Goal: Task Accomplishment & Management: Manage account settings

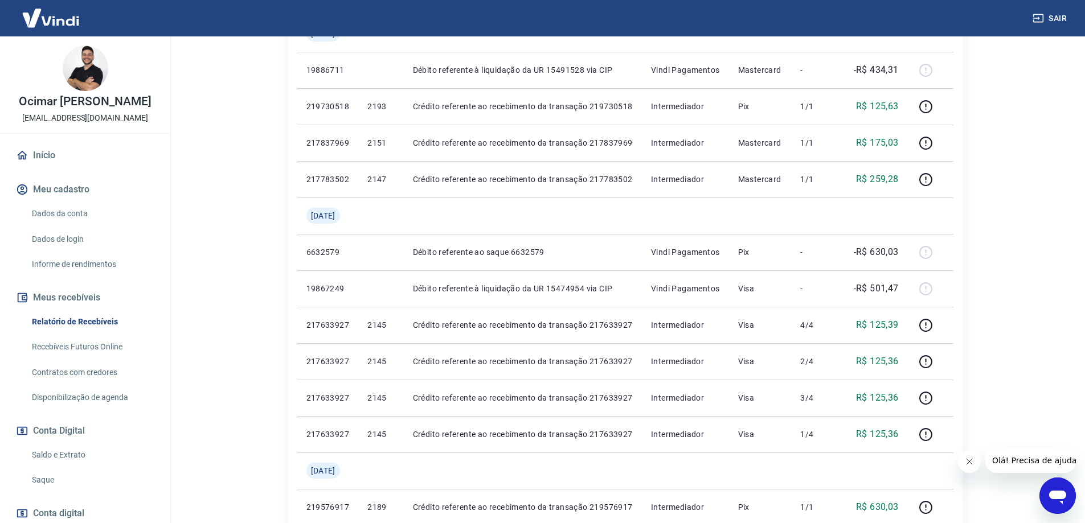
scroll to position [262, 0]
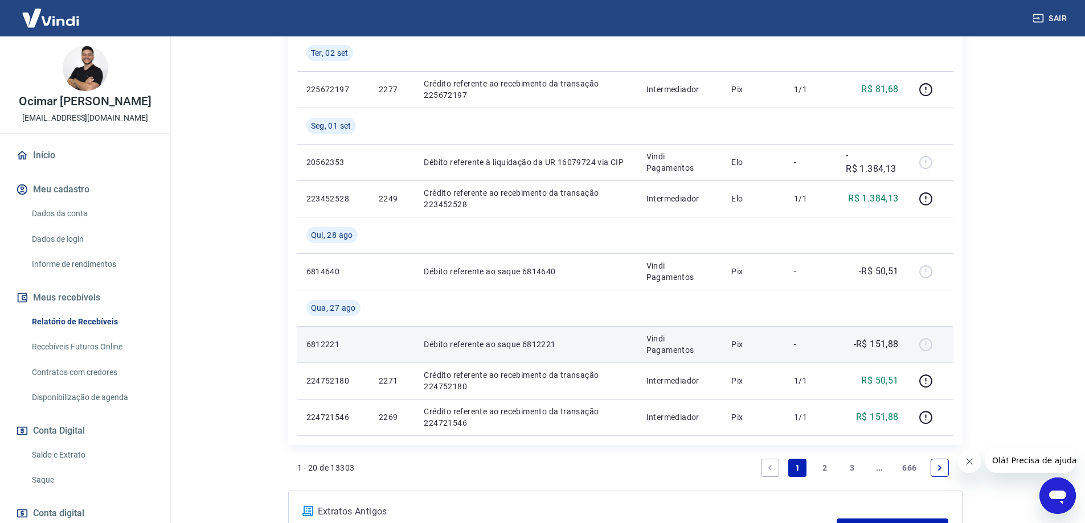
scroll to position [1046, 0]
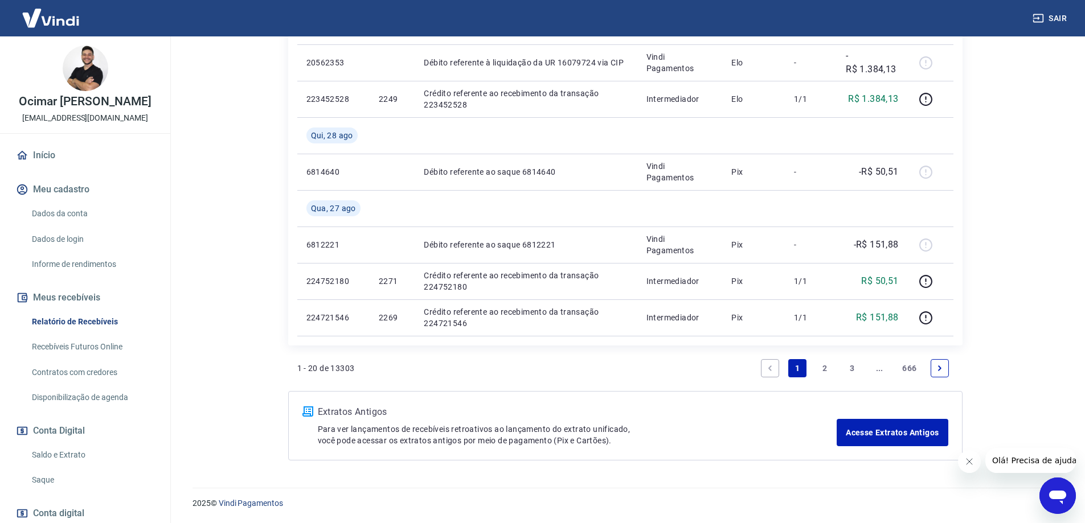
click at [936, 374] on link "Next page" at bounding box center [940, 368] width 18 height 18
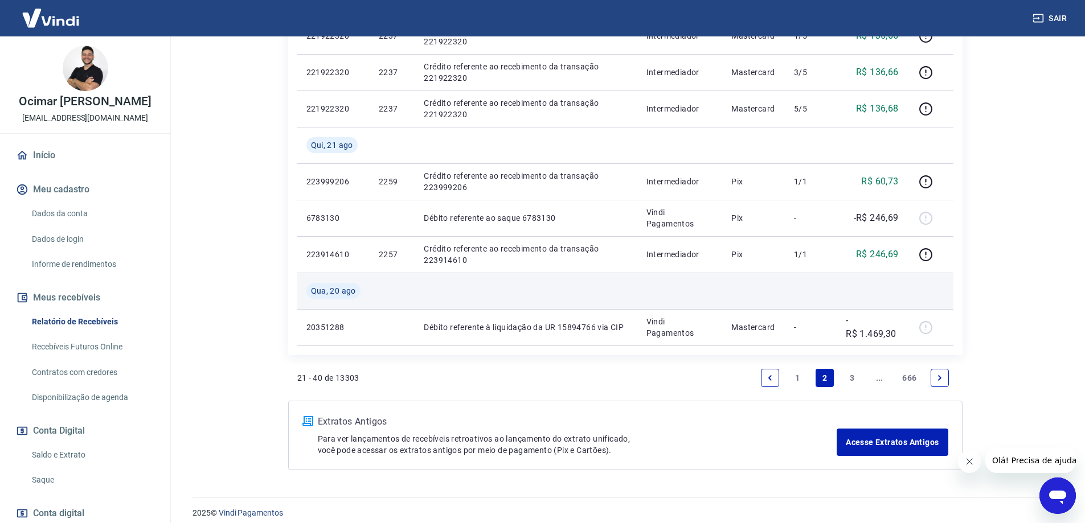
scroll to position [864, 0]
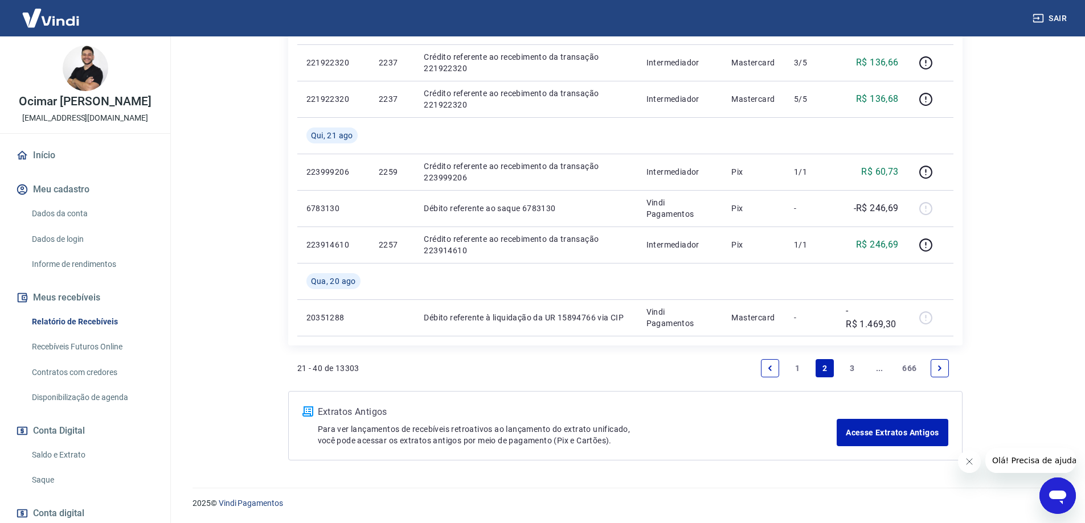
click at [943, 367] on icon "Next page" at bounding box center [940, 368] width 8 height 8
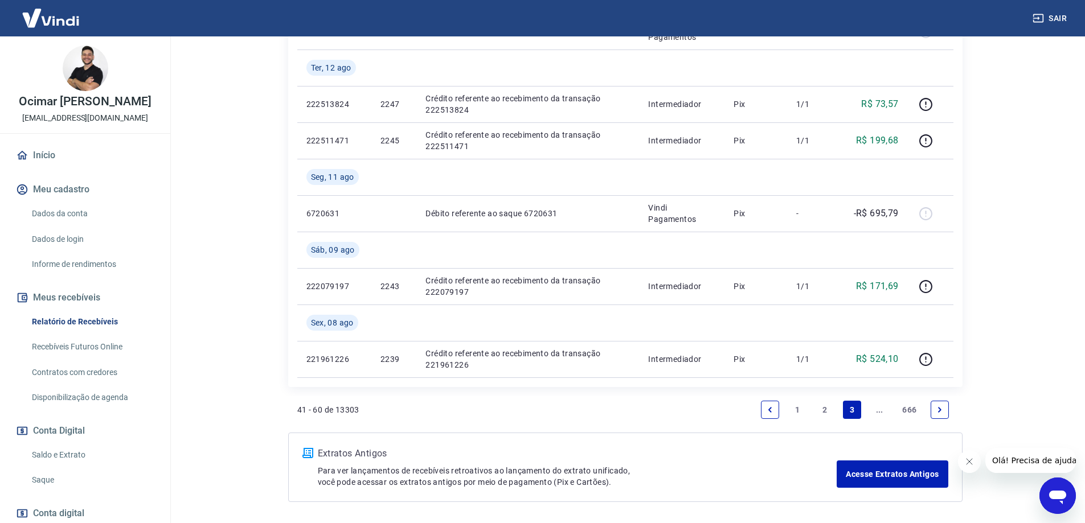
scroll to position [1010, 0]
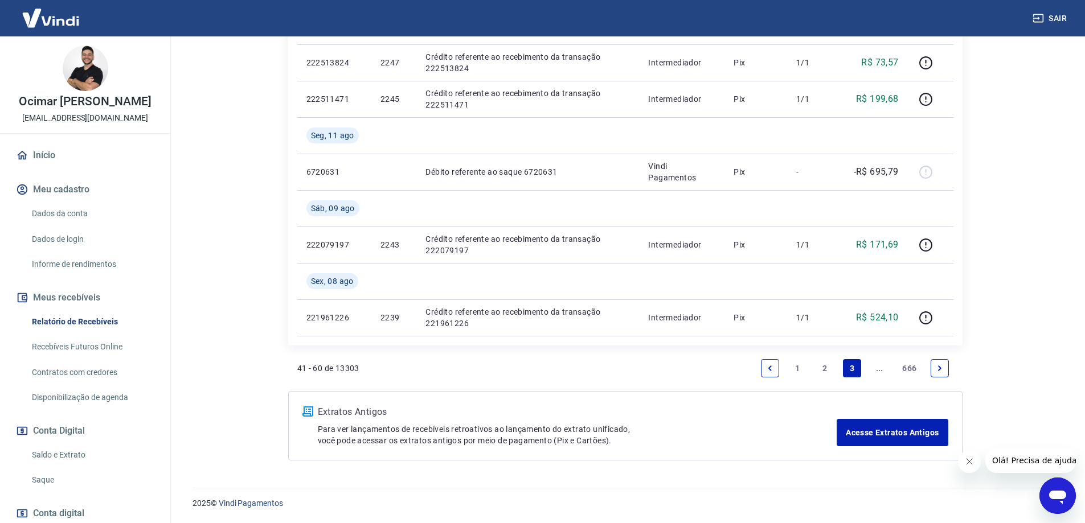
click at [932, 364] on link "Next page" at bounding box center [940, 368] width 18 height 18
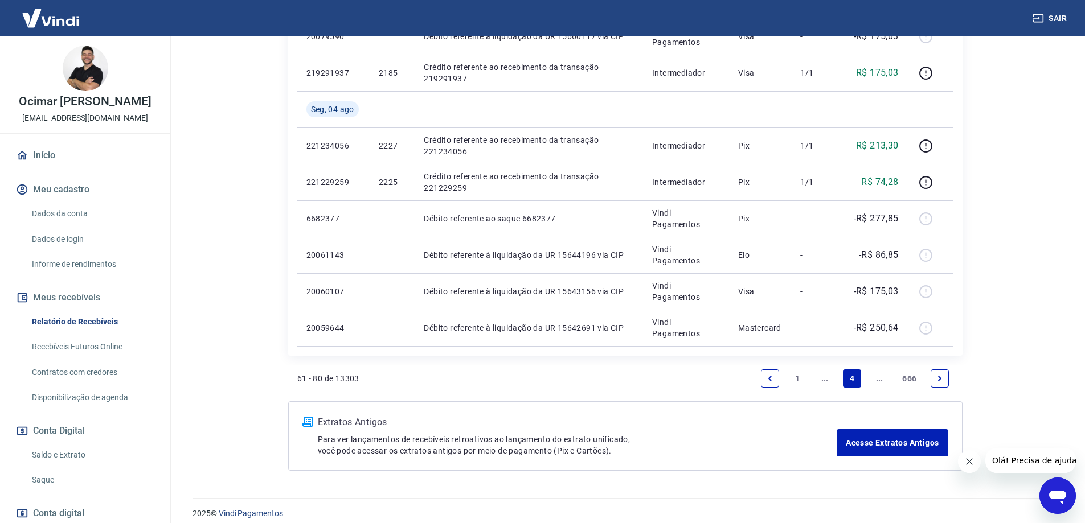
scroll to position [827, 0]
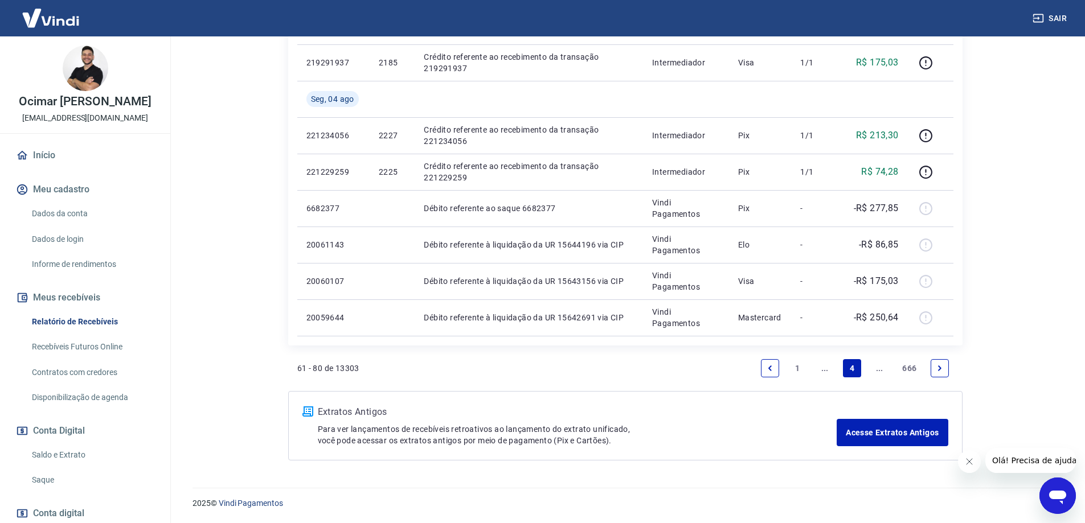
click at [943, 368] on icon "Next page" at bounding box center [940, 368] width 8 height 8
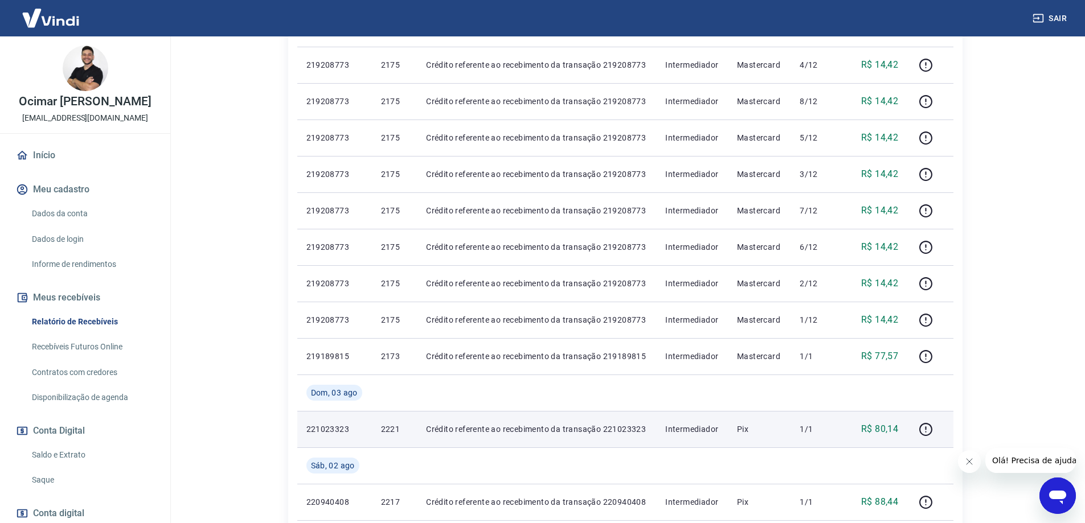
scroll to position [740, 0]
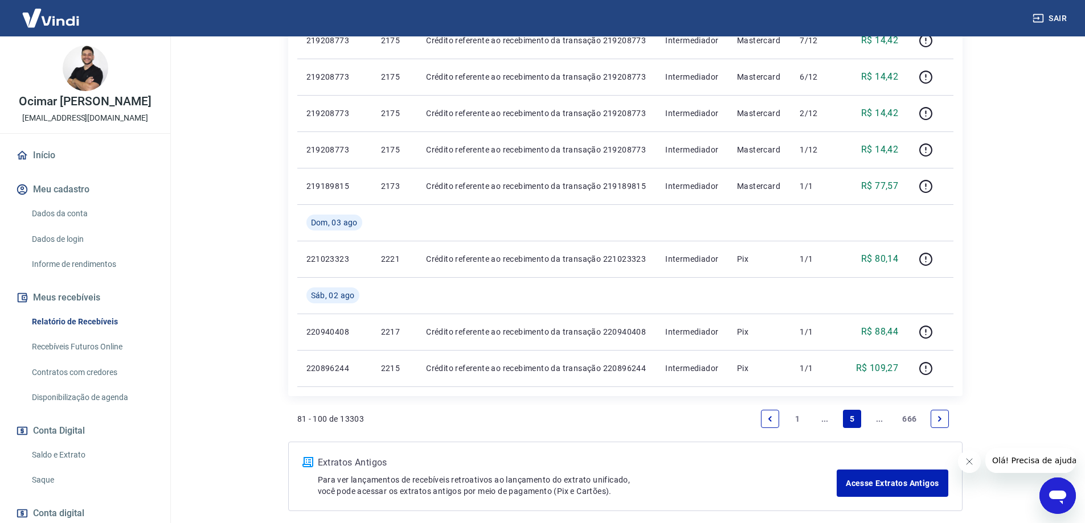
click at [932, 412] on link "Next page" at bounding box center [940, 419] width 18 height 18
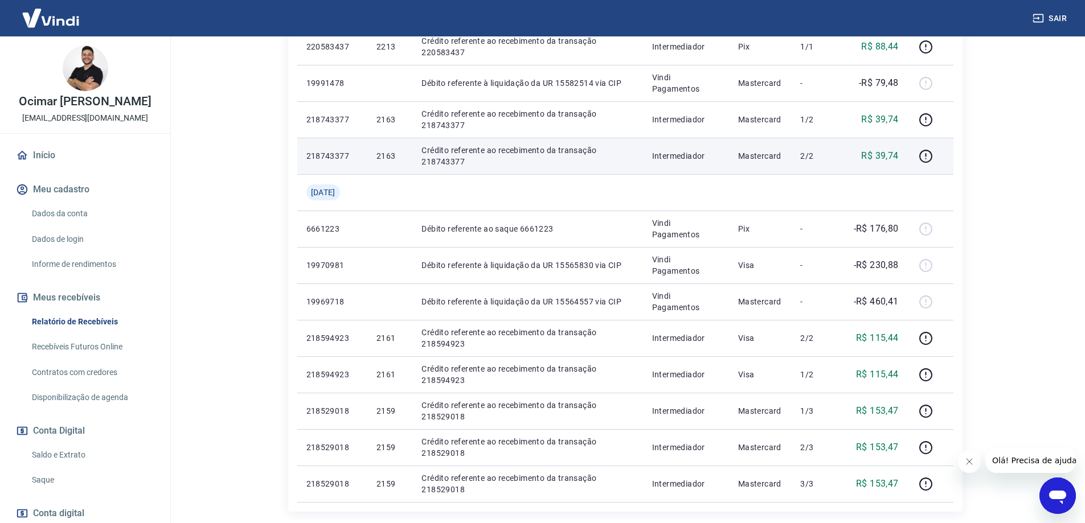
scroll to position [791, 0]
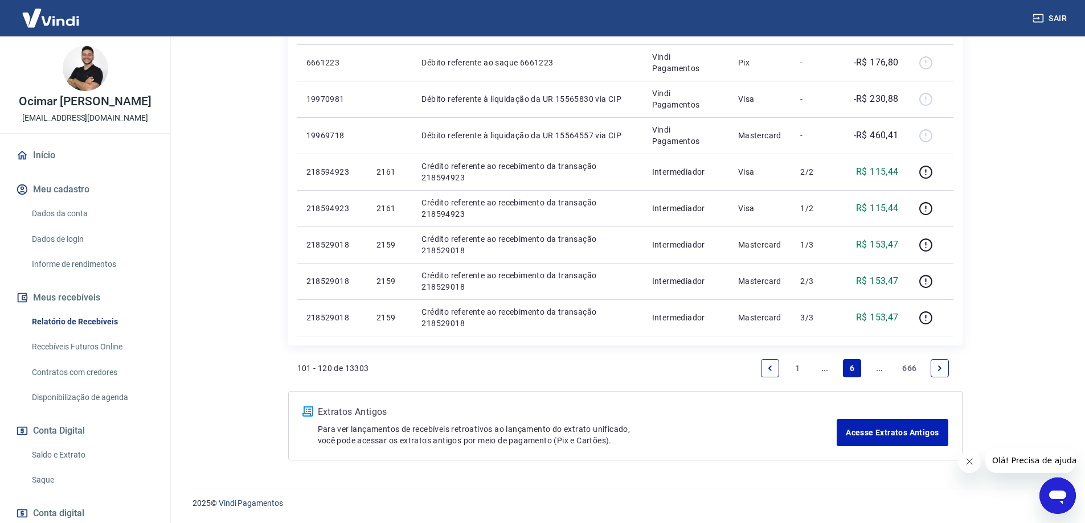
click at [936, 363] on link "Next page" at bounding box center [940, 368] width 18 height 18
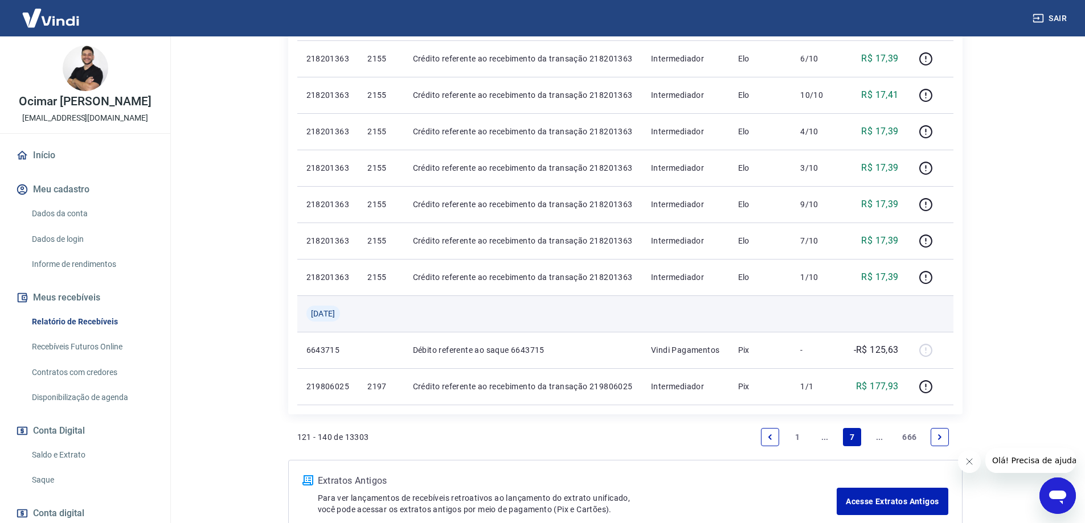
scroll to position [740, 0]
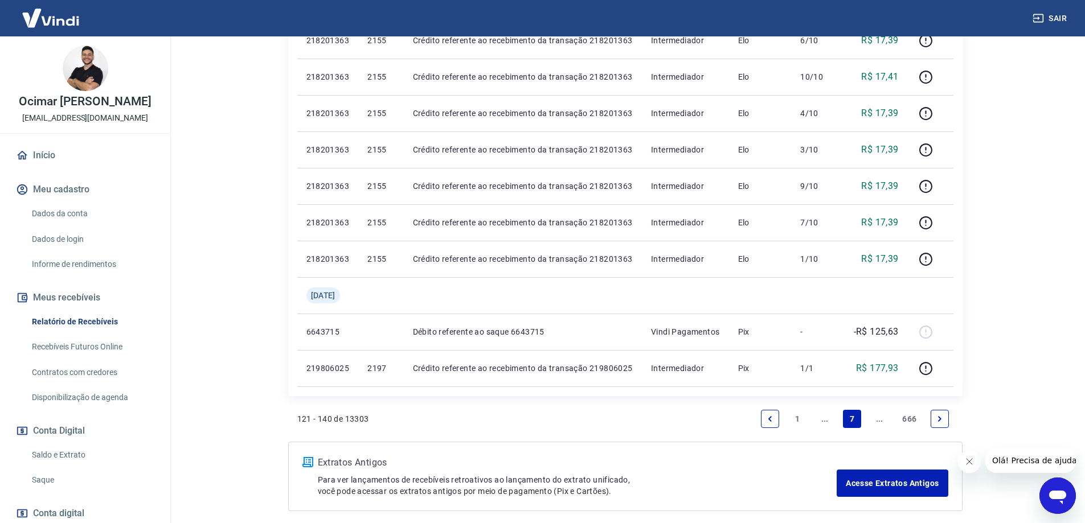
click at [945, 425] on link "Next page" at bounding box center [940, 419] width 18 height 18
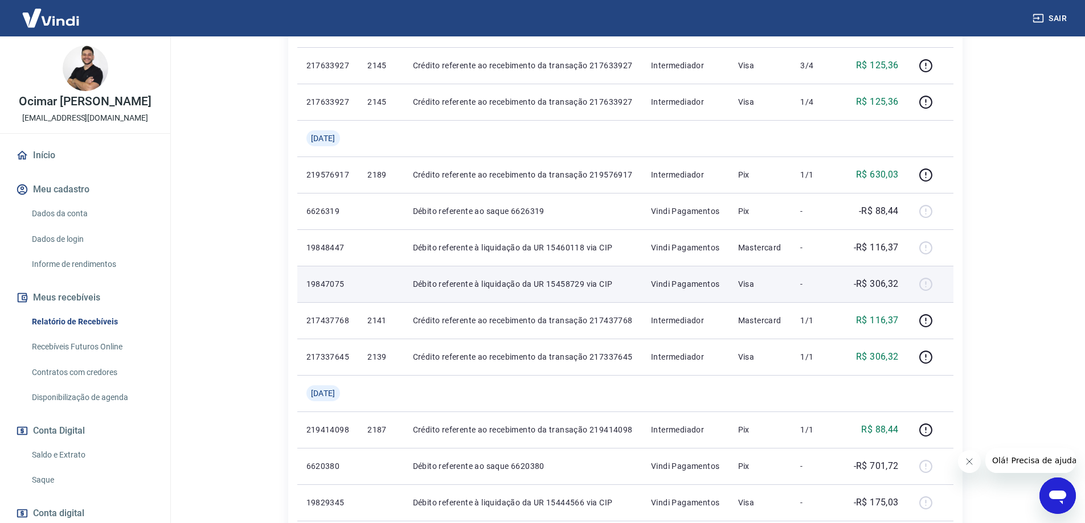
scroll to position [626, 0]
